Goal: Task Accomplishment & Management: Manage account settings

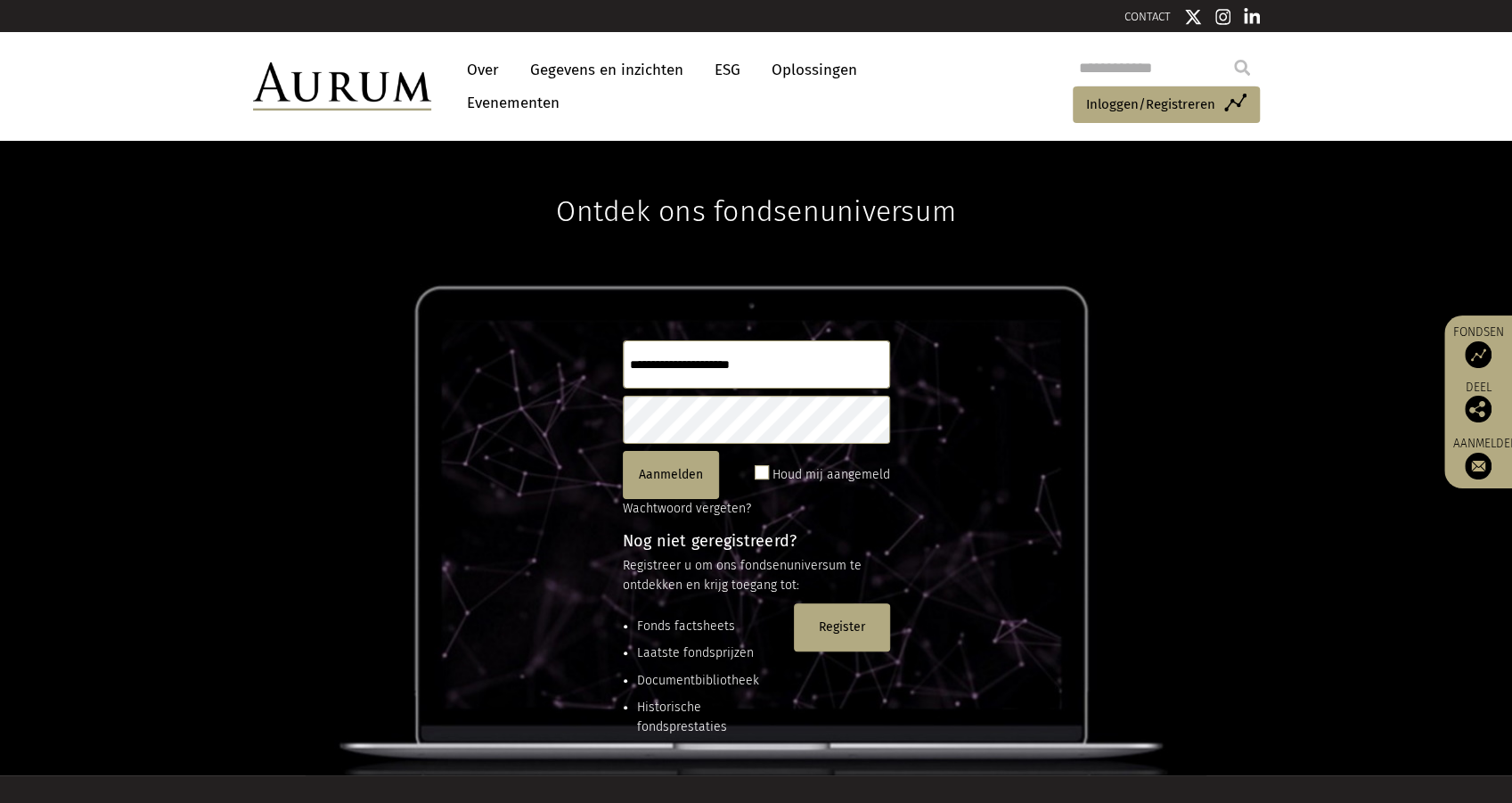
click at [771, 388] on input "text" at bounding box center [757, 364] width 267 height 48
type input "**********"
click at [688, 482] on font "Aanmelden" at bounding box center [671, 474] width 65 height 15
